Goal: Information Seeking & Learning: Learn about a topic

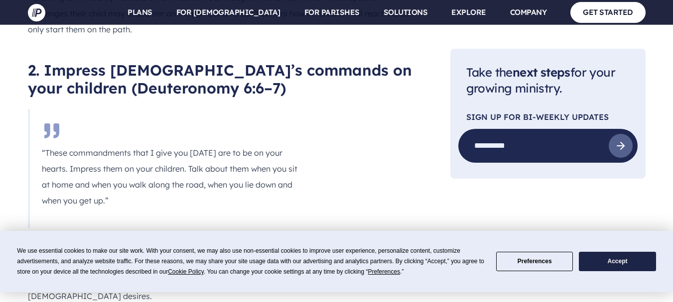
click at [600, 267] on button "Accept" at bounding box center [617, 261] width 77 height 19
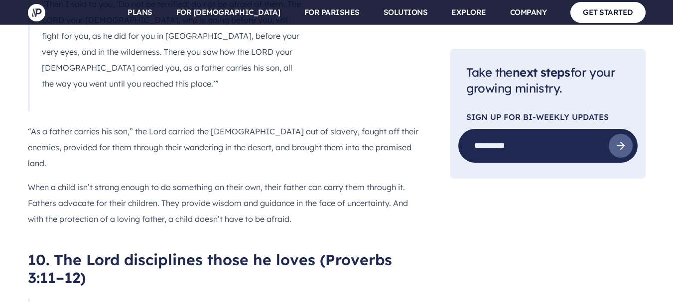
scroll to position [3465, 0]
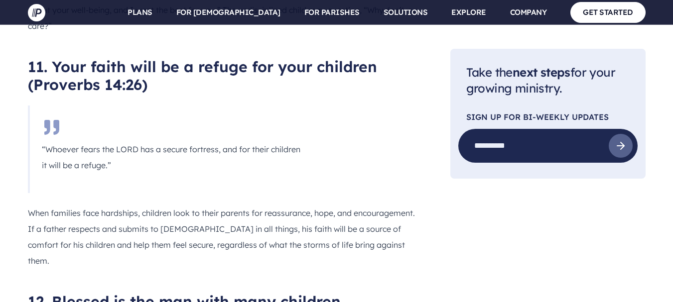
scroll to position [3927, 0]
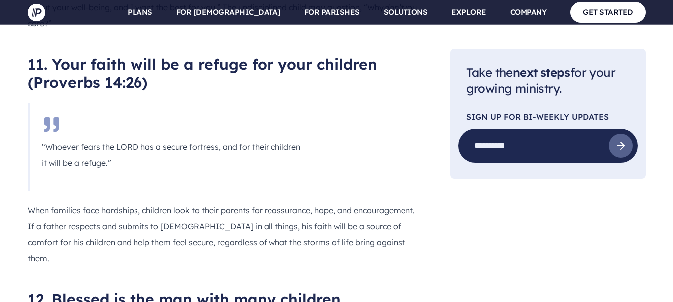
click at [379, 145] on div "To help you explore what [DEMOGRAPHIC_DATA] says about being a dad, we’ve round…" at bounding box center [223, 132] width 390 height 6941
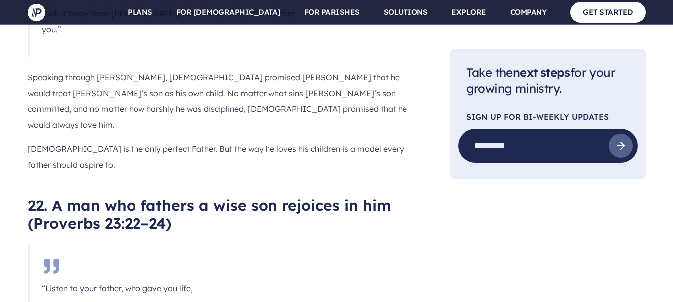
scroll to position [7015, 0]
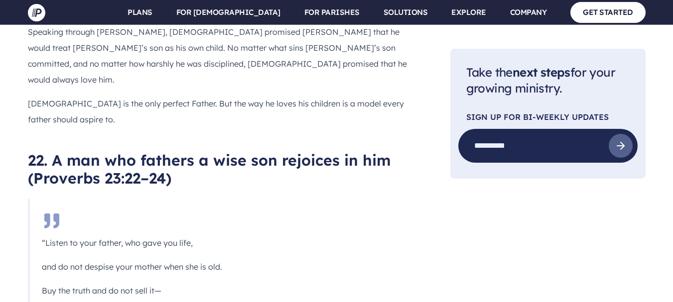
drag, startPoint x: 447, startPoint y: 196, endPoint x: 402, endPoint y: 85, distance: 119.8
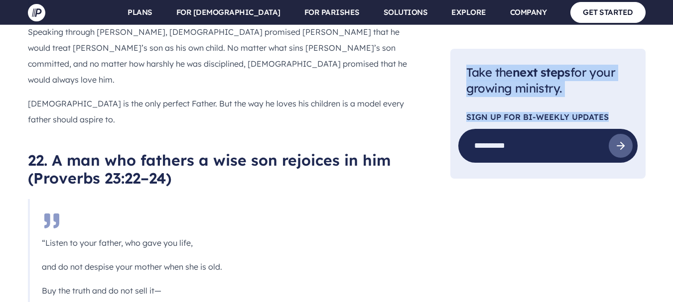
drag, startPoint x: 402, startPoint y: 85, endPoint x: 396, endPoint y: 35, distance: 50.7
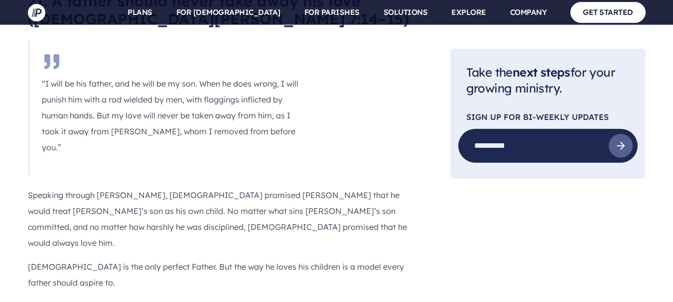
scroll to position [6850, 0]
